Goal: Check status: Check status

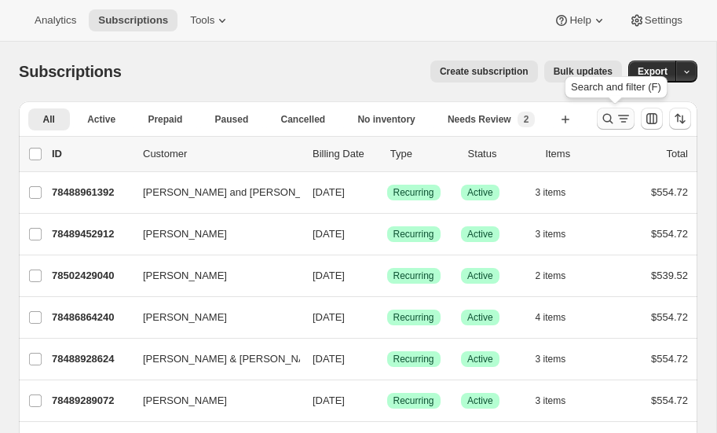
click at [609, 116] on icon "Search and filter results" at bounding box center [608, 119] width 16 height 16
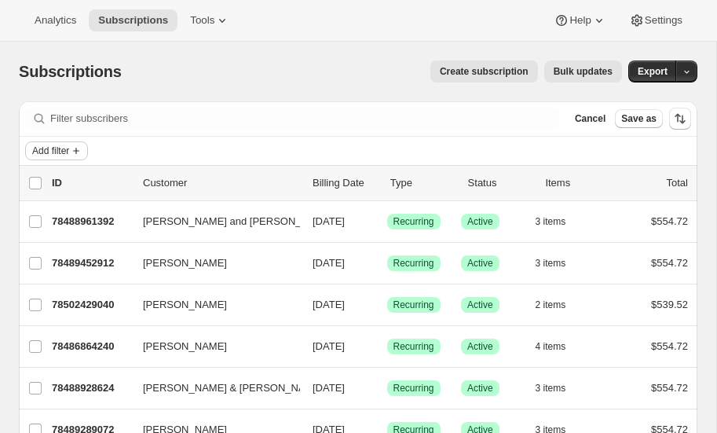
click at [67, 148] on span "Add filter" at bounding box center [50, 150] width 37 height 13
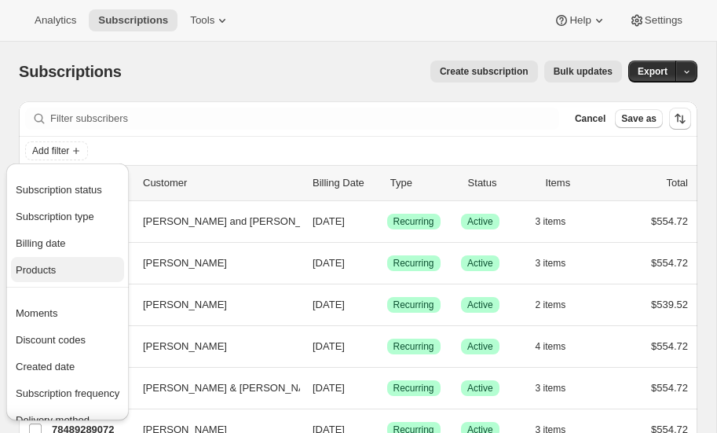
click at [65, 268] on span "Products" at bounding box center [68, 270] width 104 height 16
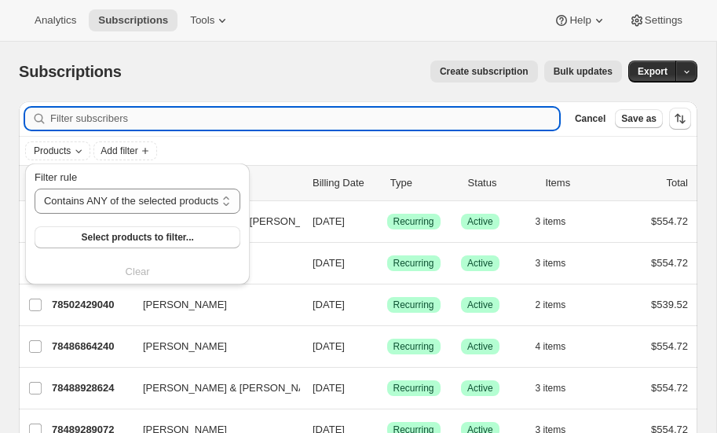
click at [116, 120] on input "Filter subscribers" at bounding box center [304, 119] width 509 height 22
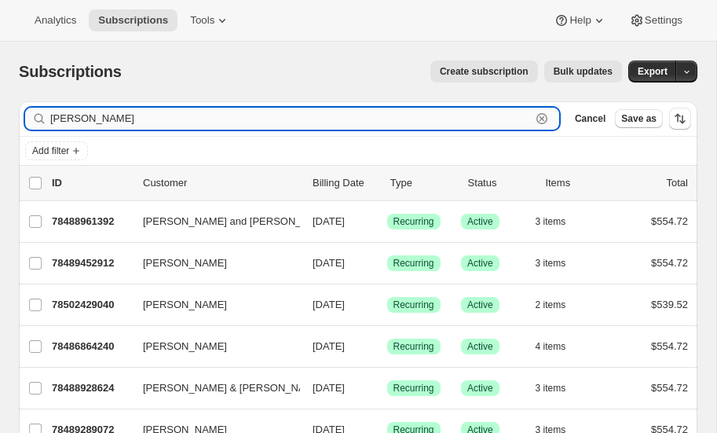
type input "[PERSON_NAME]"
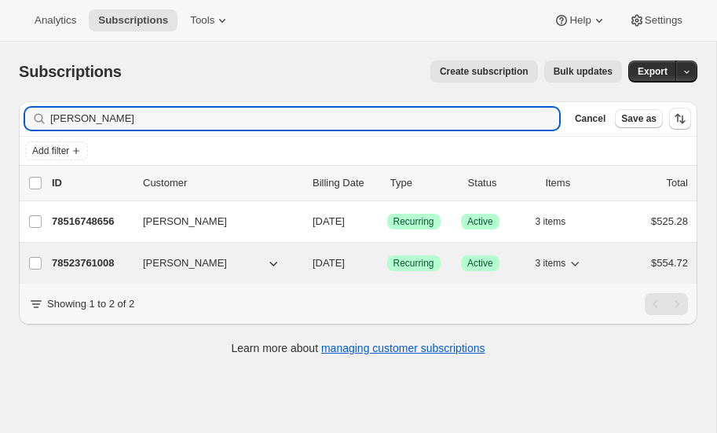
click at [94, 259] on p "78523761008" at bounding box center [91, 263] width 79 height 16
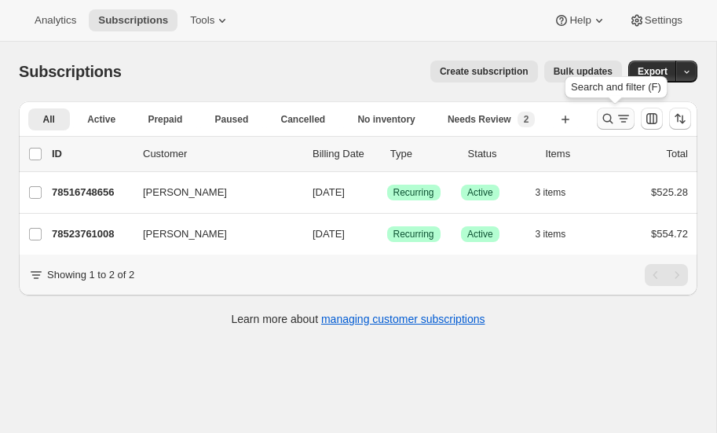
click at [604, 116] on icon "Search and filter results" at bounding box center [608, 119] width 10 height 10
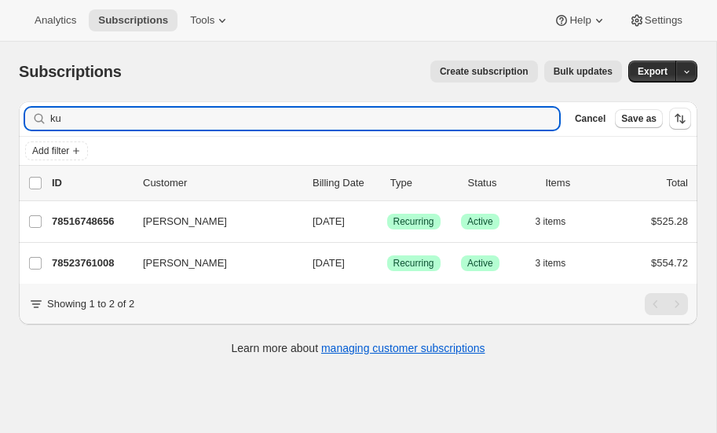
type input "k"
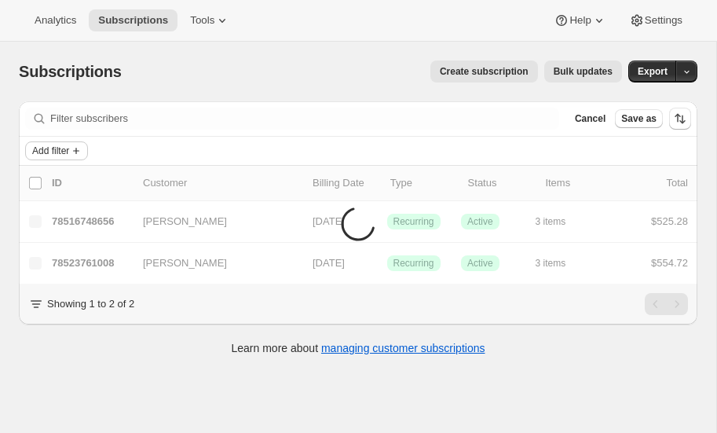
click at [54, 152] on span "Add filter" at bounding box center [50, 150] width 37 height 13
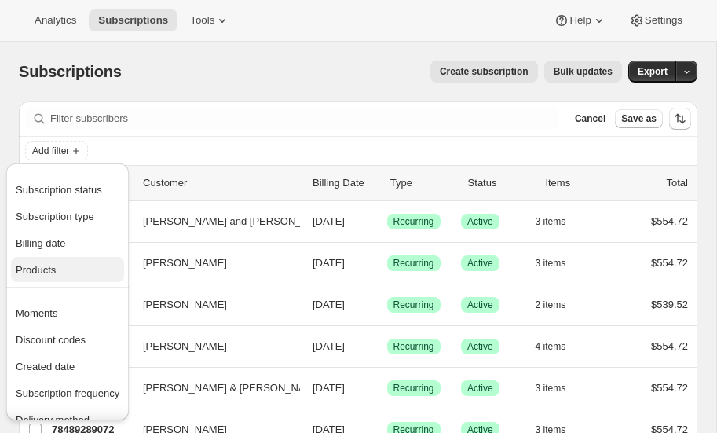
click at [49, 265] on span "Products" at bounding box center [36, 270] width 40 height 12
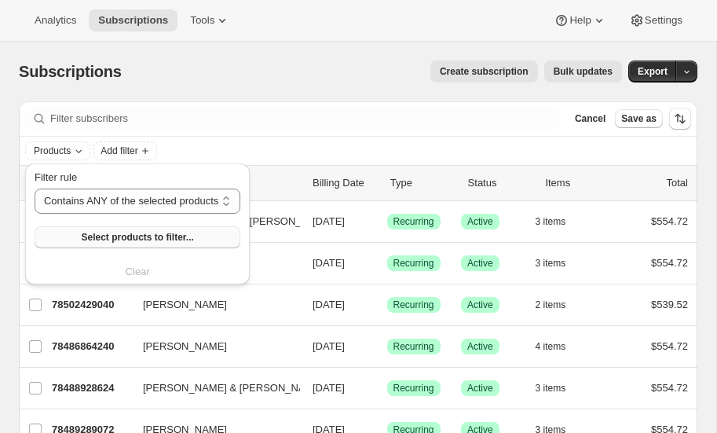
click at [135, 236] on span "Select products to filter..." at bounding box center [137, 237] width 112 height 13
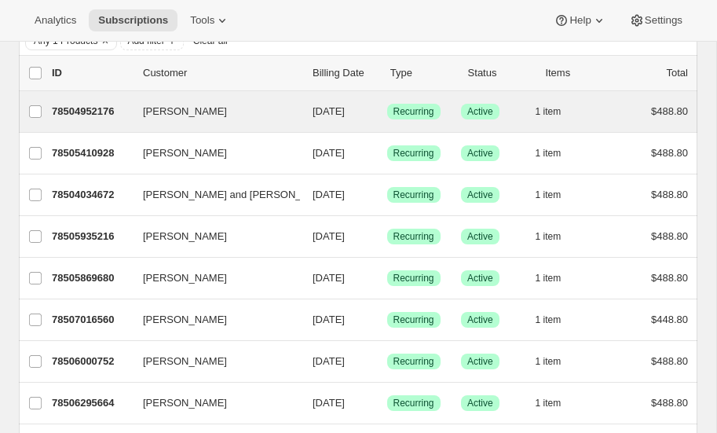
scroll to position [109, 0]
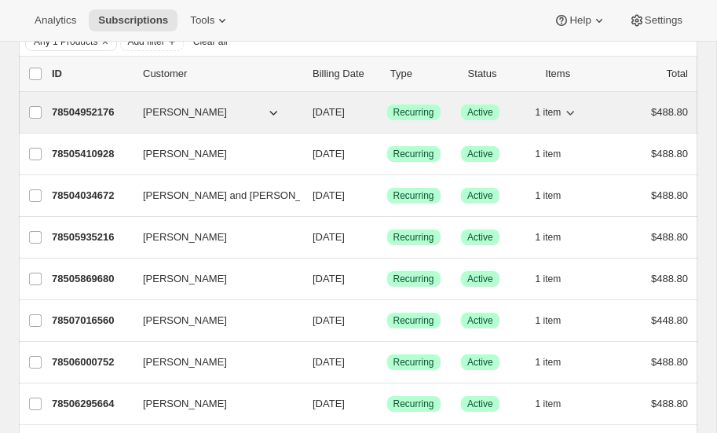
click at [89, 108] on p "78504952176" at bounding box center [91, 112] width 79 height 16
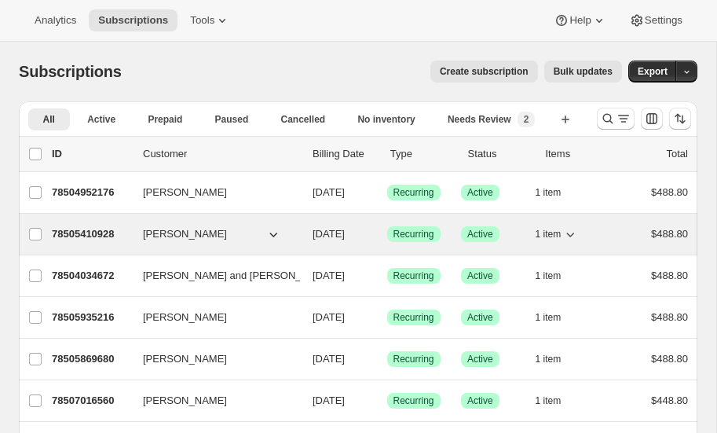
click at [77, 231] on p "78505410928" at bounding box center [91, 234] width 79 height 16
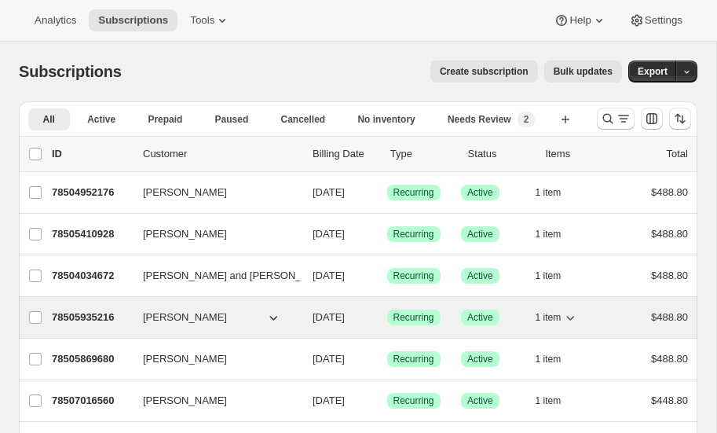
click at [82, 312] on p "78505935216" at bounding box center [91, 317] width 79 height 16
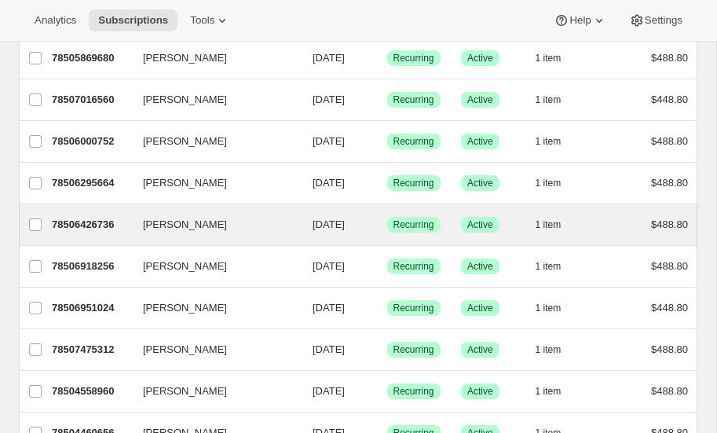
scroll to position [302, 0]
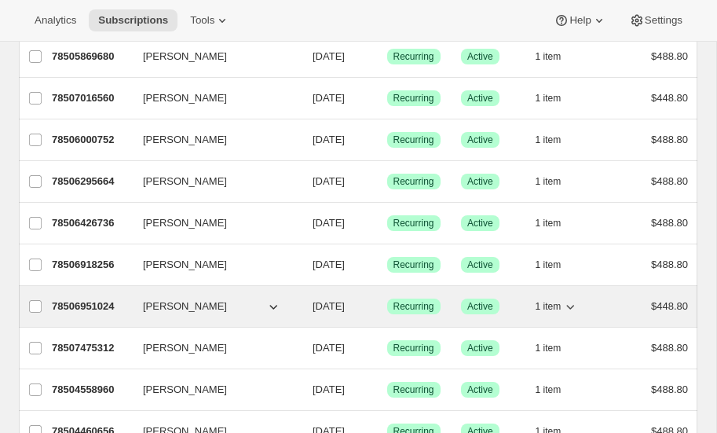
click at [90, 299] on p "78506951024" at bounding box center [91, 306] width 79 height 16
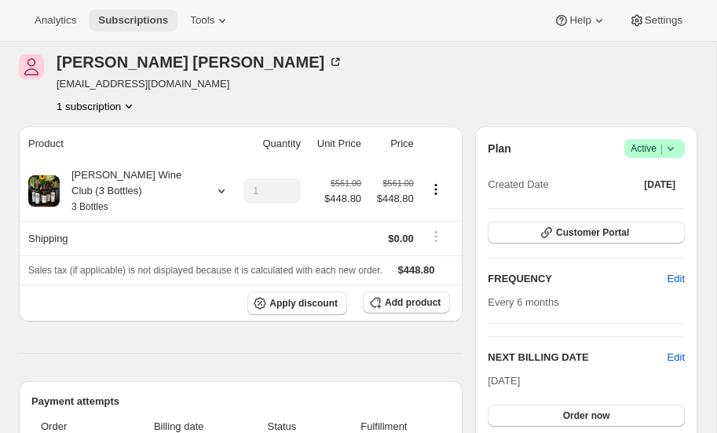
scroll to position [57, 0]
